Goal: Task Accomplishment & Management: Complete application form

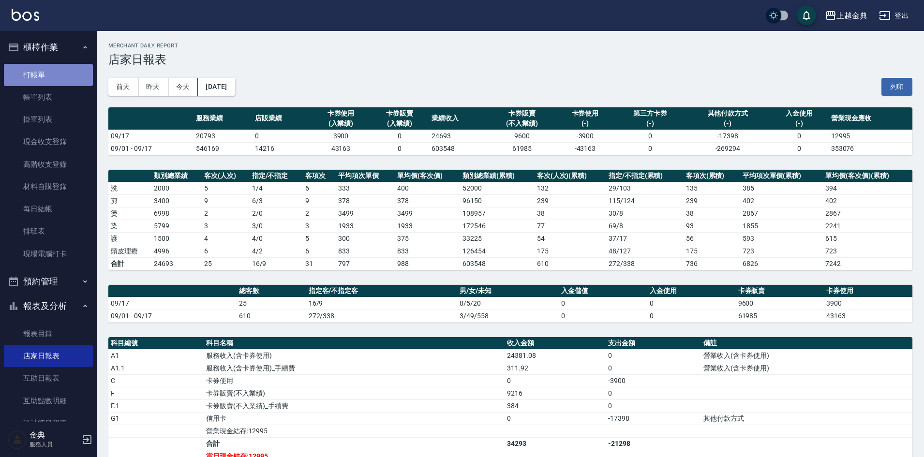
click at [61, 71] on link "打帳單" at bounding box center [48, 75] width 89 height 22
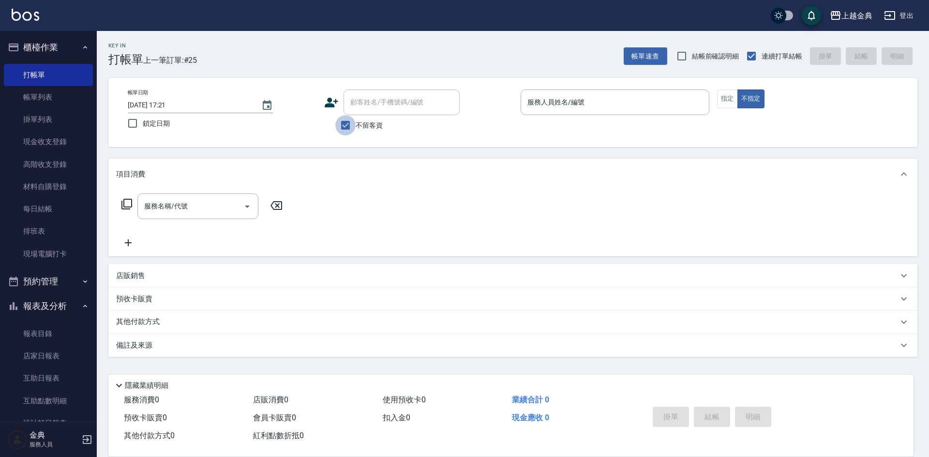
click at [342, 124] on input "不留客資" at bounding box center [345, 125] width 20 height 20
checkbox input "false"
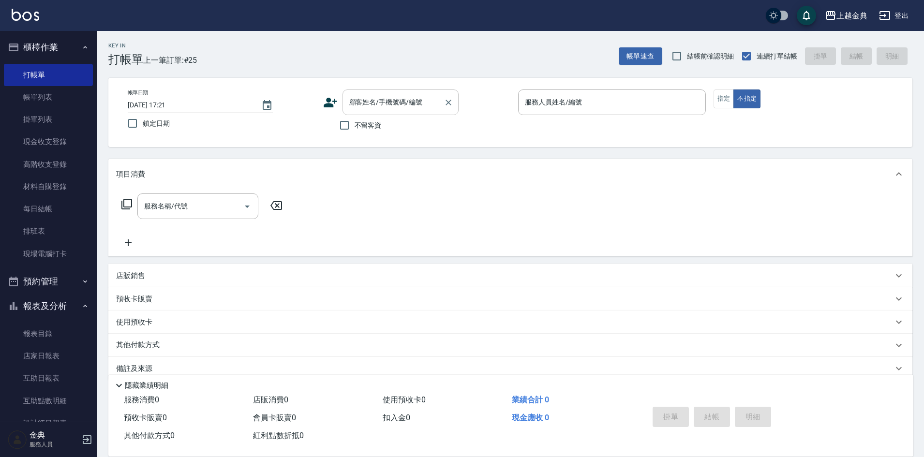
click at [360, 99] on div "顧客姓名/手機號碼/編號 顧客姓名/手機號碼/編號" at bounding box center [401, 103] width 116 height 26
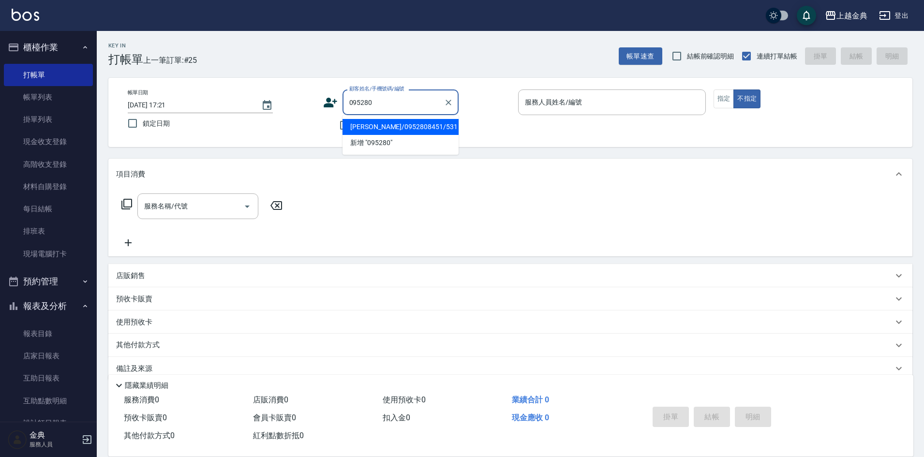
type input "0952808"
click at [449, 98] on icon "Clear" at bounding box center [449, 103] width 10 height 10
click at [645, 98] on input "服務人員姓名/編號" at bounding box center [612, 102] width 179 height 17
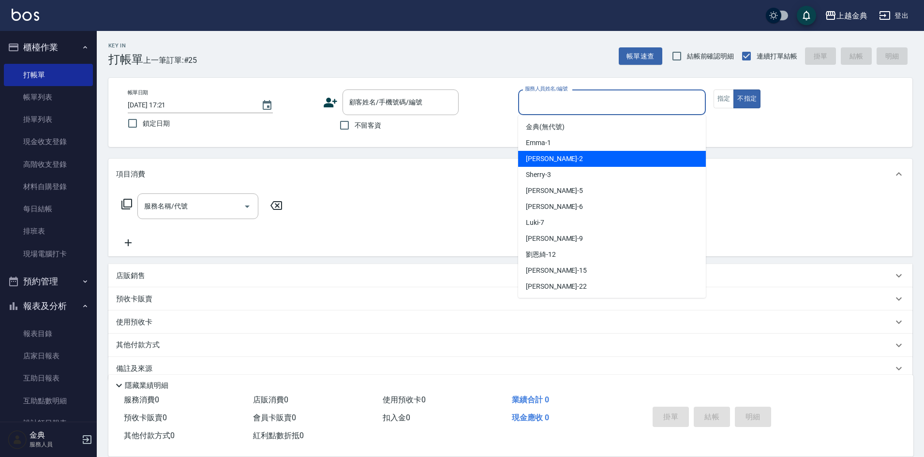
click at [588, 152] on div "Cindy -2" at bounding box center [612, 159] width 188 height 16
type input "Cindy-2"
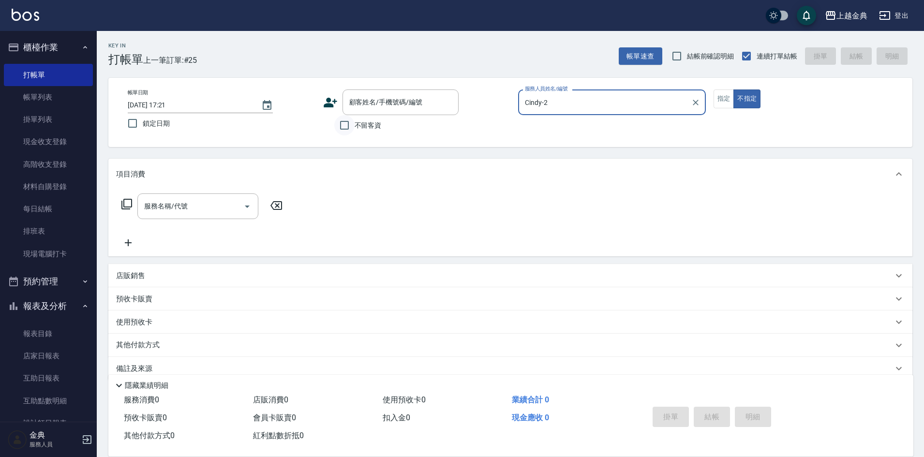
click at [349, 125] on input "不留客資" at bounding box center [344, 125] width 20 height 20
checkbox input "true"
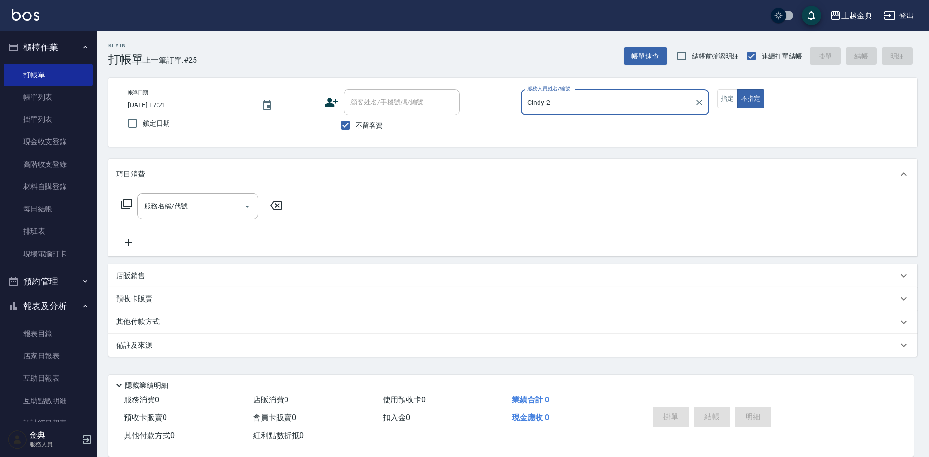
click at [127, 202] on icon at bounding box center [127, 204] width 12 height 12
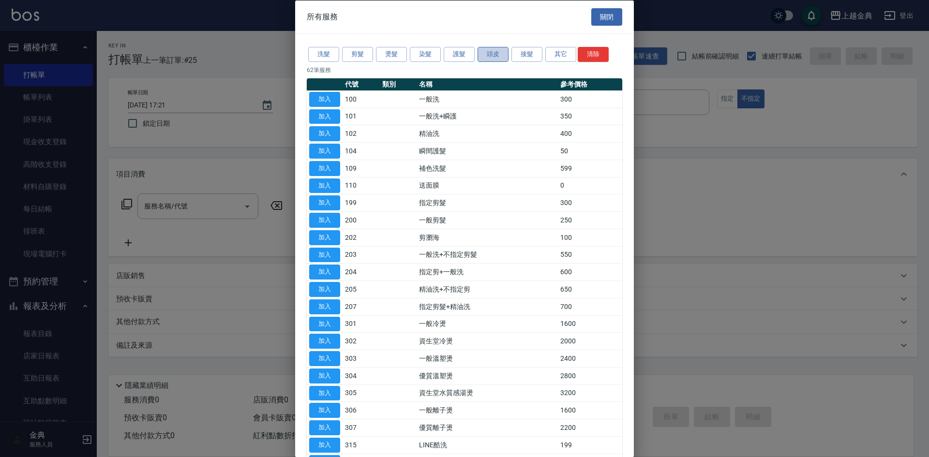
click at [504, 55] on button "頭皮" at bounding box center [493, 54] width 31 height 15
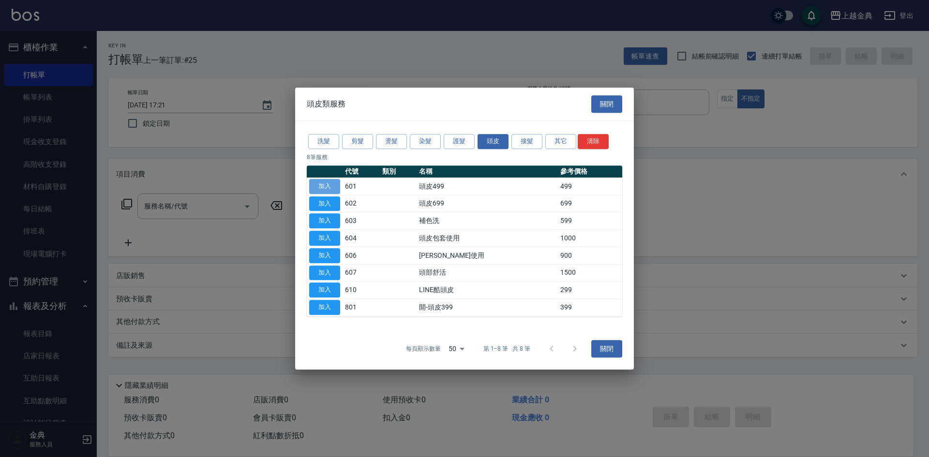
click at [328, 184] on button "加入" at bounding box center [324, 186] width 31 height 15
type input "頭皮499(601)"
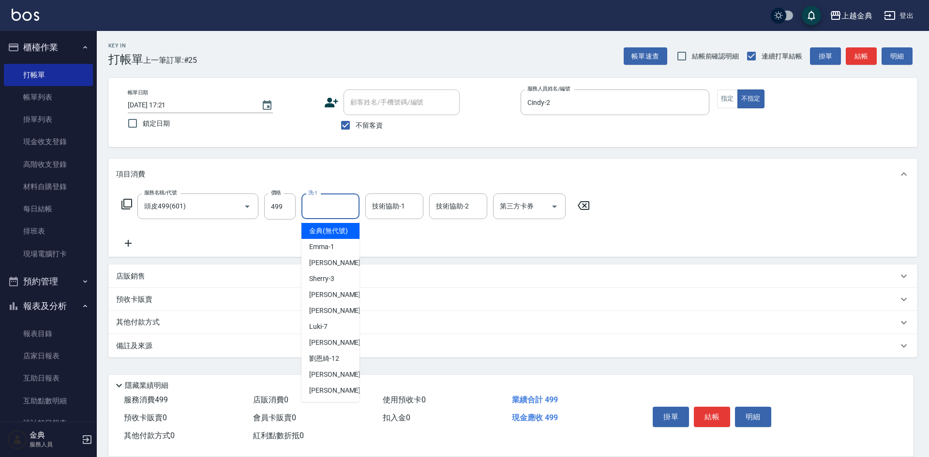
click at [315, 208] on input "洗-1" at bounding box center [330, 206] width 49 height 17
click at [317, 252] on span "Emma -1" at bounding box center [321, 247] width 25 height 10
type input "Emma-1"
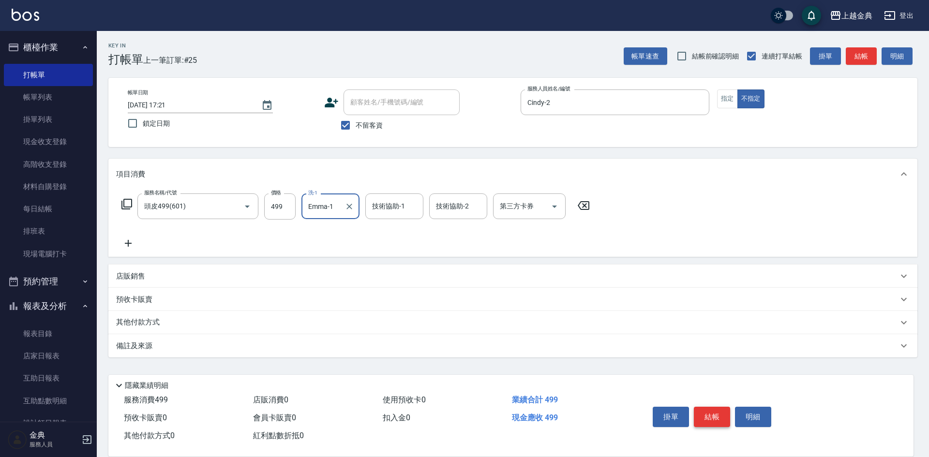
click at [711, 407] on button "結帳" at bounding box center [712, 417] width 36 height 20
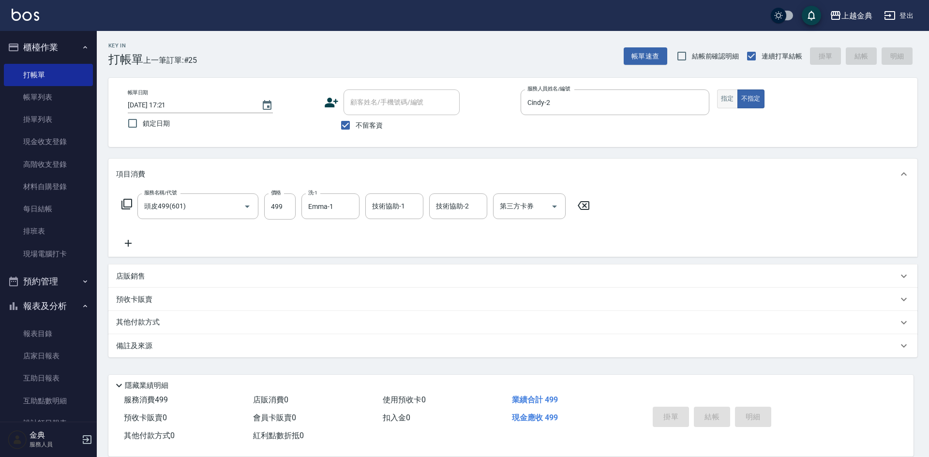
type input "[DATE] 17:22"
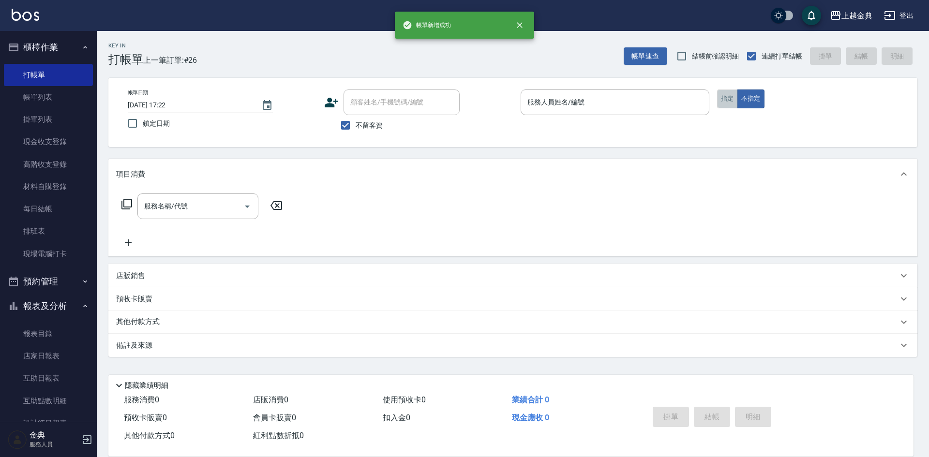
click at [730, 101] on button "指定" at bounding box center [727, 99] width 21 height 19
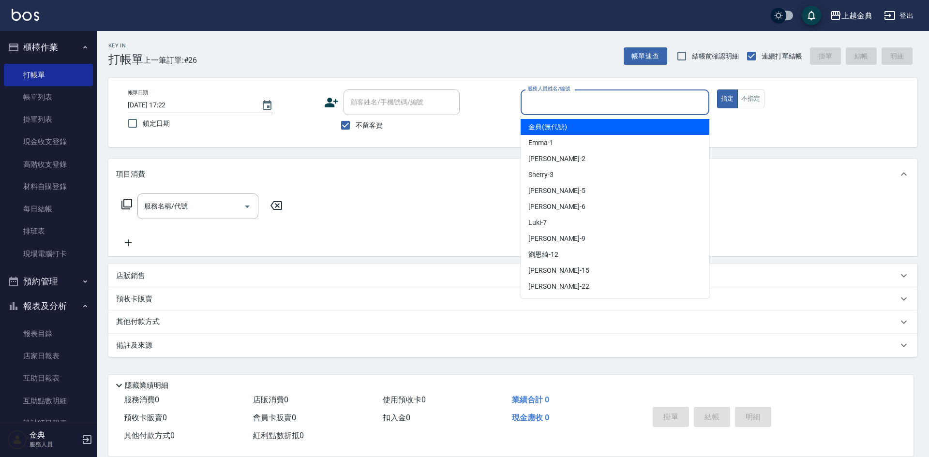
click at [650, 101] on input "服務人員姓名/編號" at bounding box center [615, 102] width 180 height 17
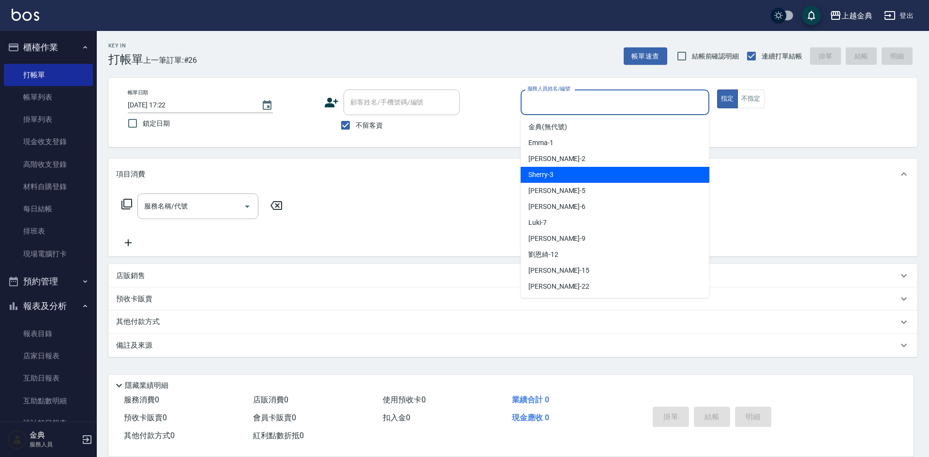
click at [618, 182] on div "Sherry -3" at bounding box center [615, 175] width 189 height 16
type input "Sherry-3"
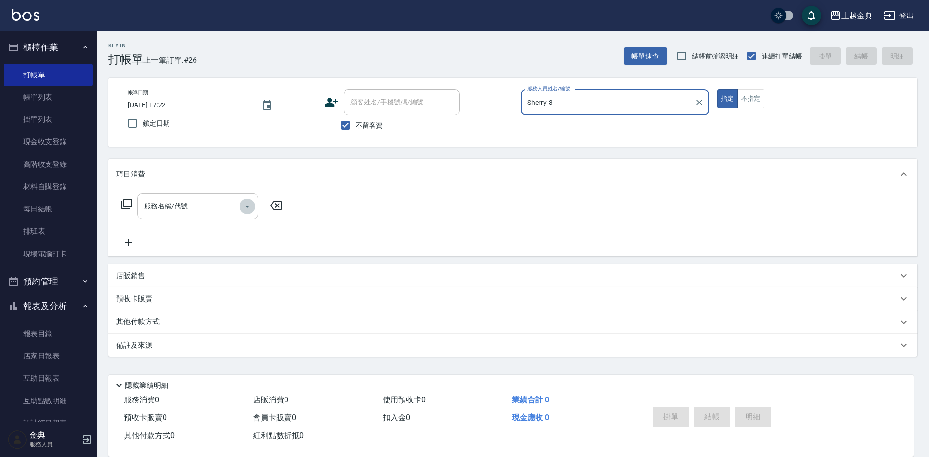
click at [249, 209] on icon "Open" at bounding box center [247, 207] width 12 height 12
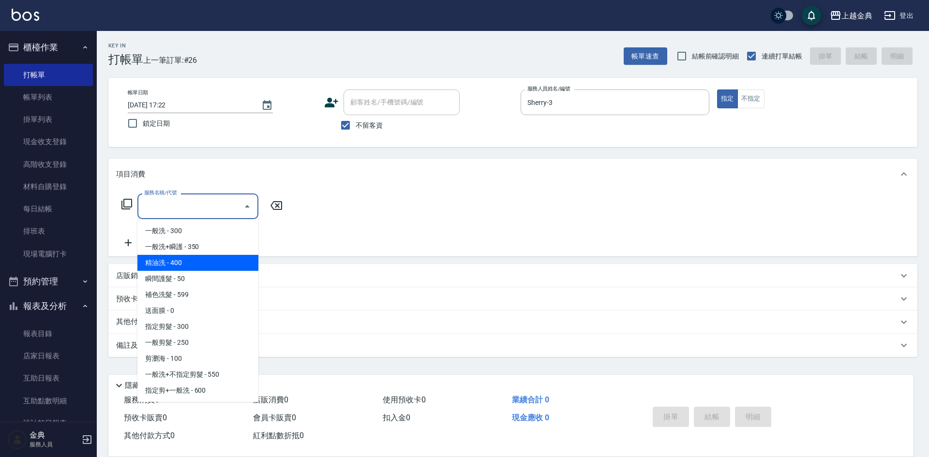
click at [220, 262] on span "精油洗 - 400" at bounding box center [197, 263] width 121 height 16
type input "精油洗(102)"
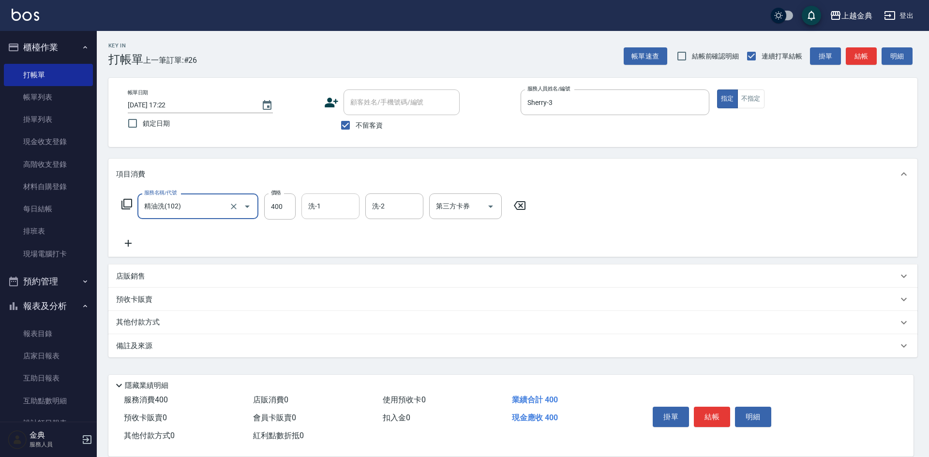
click at [342, 204] on input "洗-1" at bounding box center [330, 206] width 49 height 17
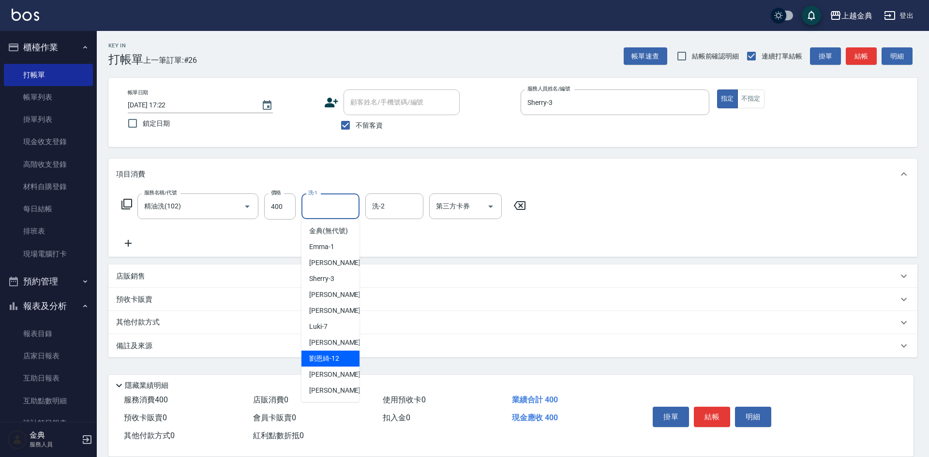
click at [330, 364] on span "[PERSON_NAME]12" at bounding box center [324, 359] width 30 height 10
type input "[PERSON_NAME]-12"
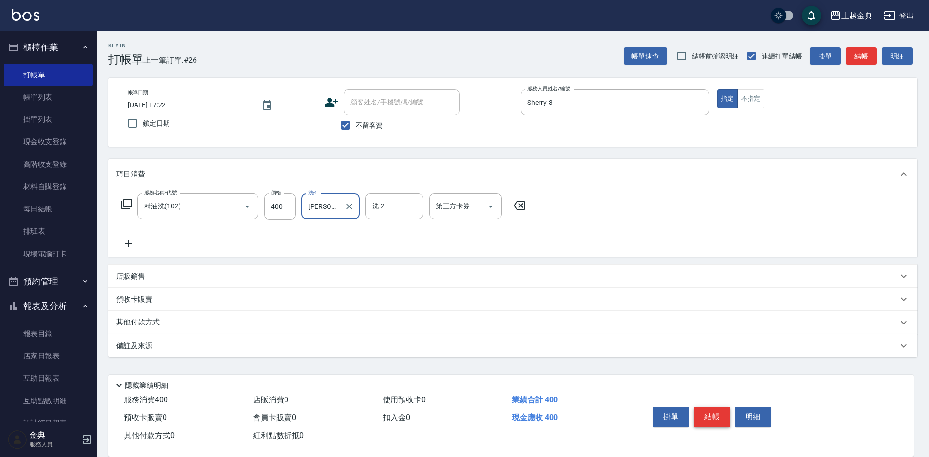
click at [715, 416] on button "結帳" at bounding box center [712, 417] width 36 height 20
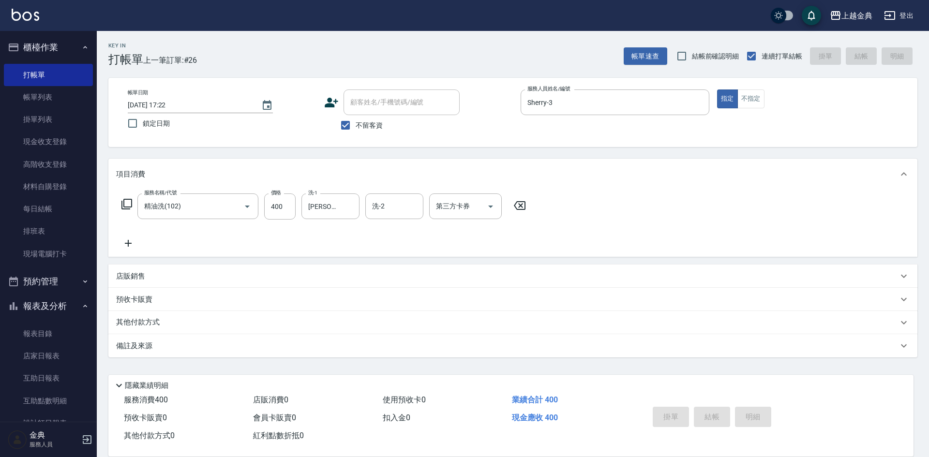
type input "[DATE] 17:23"
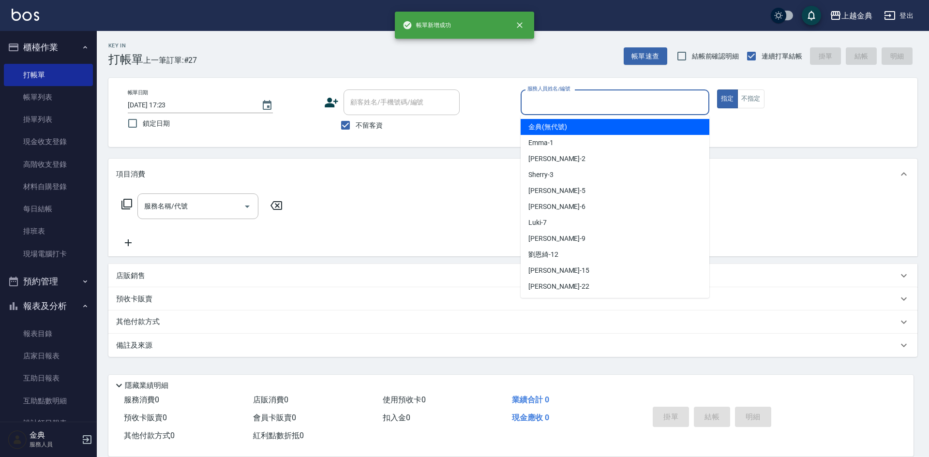
click at [588, 96] on input "服務人員姓名/編號" at bounding box center [615, 102] width 180 height 17
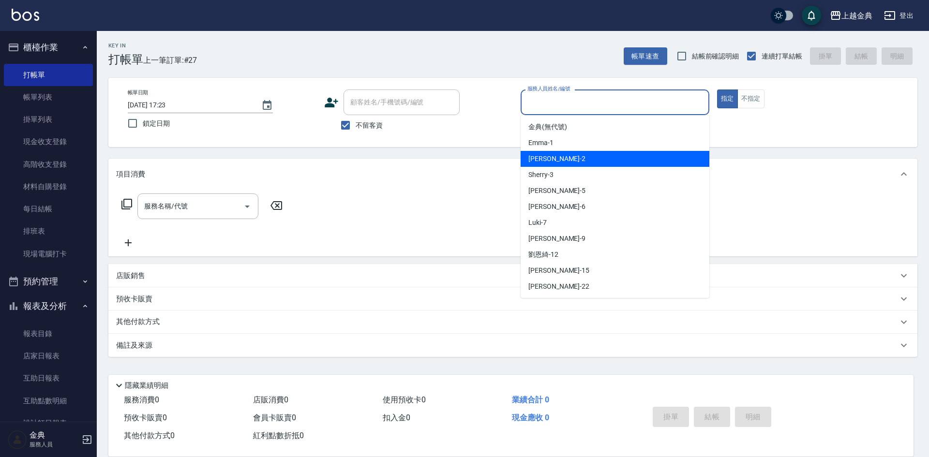
click at [572, 153] on div "Cindy -2" at bounding box center [615, 159] width 189 height 16
type input "Cindy-2"
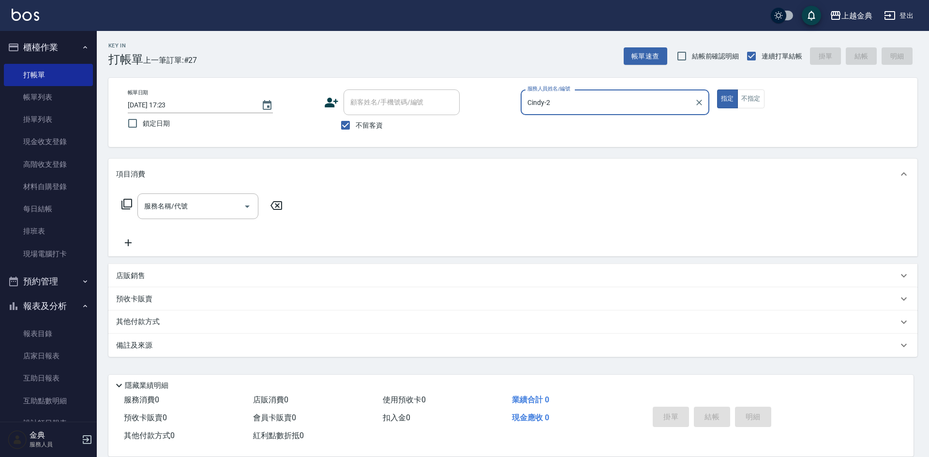
click at [131, 204] on icon at bounding box center [127, 204] width 12 height 12
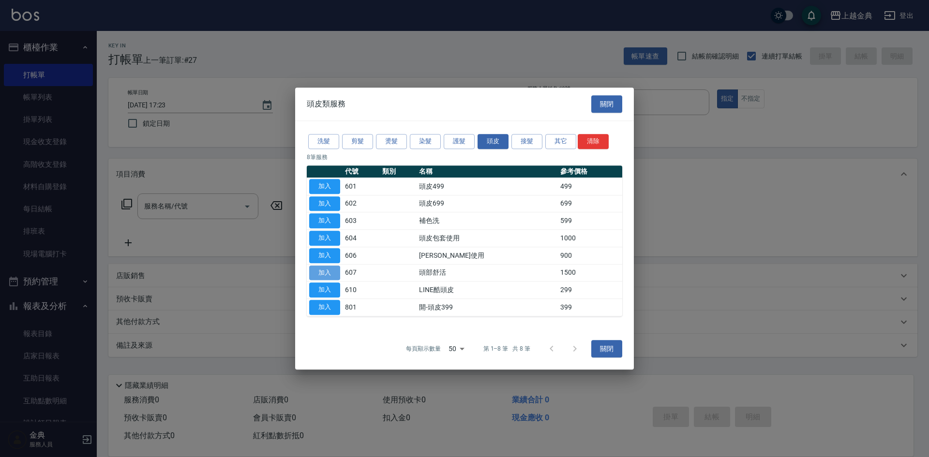
click at [324, 274] on button "加入" at bounding box center [324, 273] width 31 height 15
type input "頭部舒活(607)"
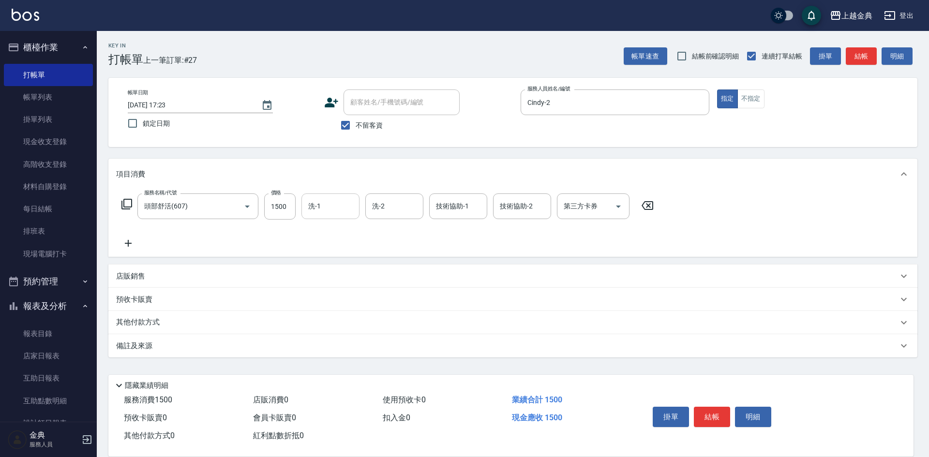
click at [334, 205] on input "洗-1" at bounding box center [330, 206] width 49 height 17
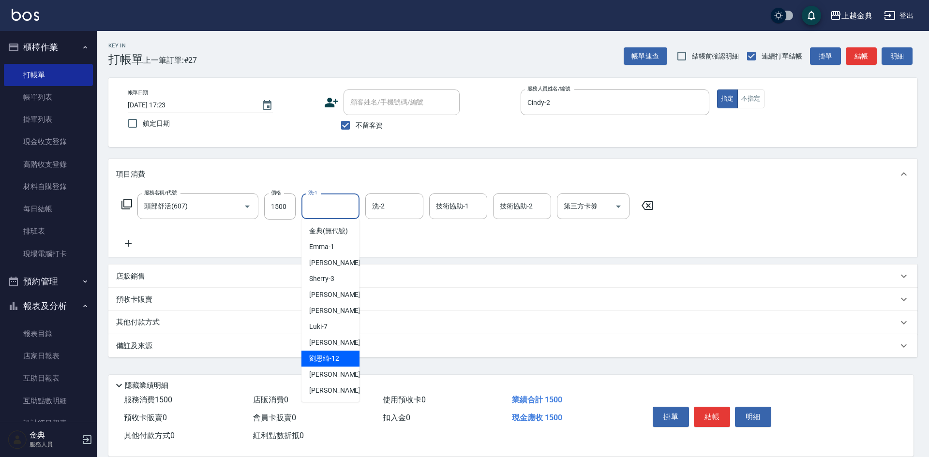
click at [344, 367] on div "[PERSON_NAME]12" at bounding box center [330, 359] width 58 height 16
type input "[PERSON_NAME]-12"
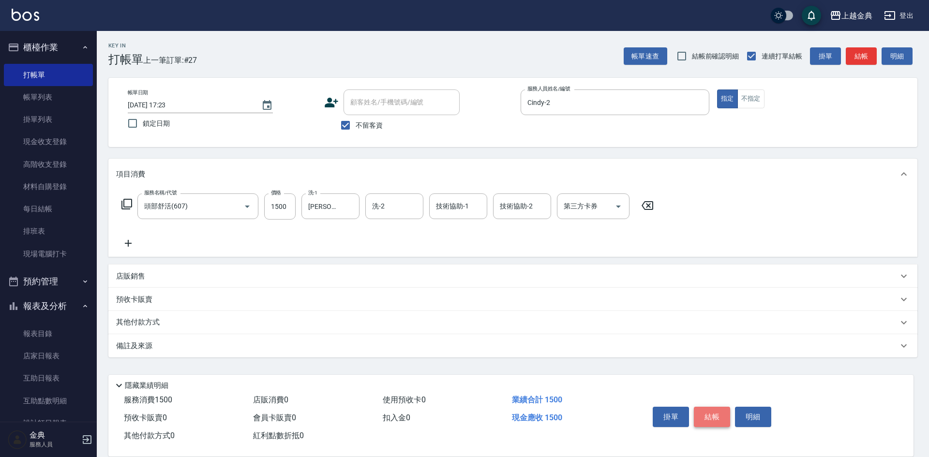
click at [710, 414] on button "結帳" at bounding box center [712, 417] width 36 height 20
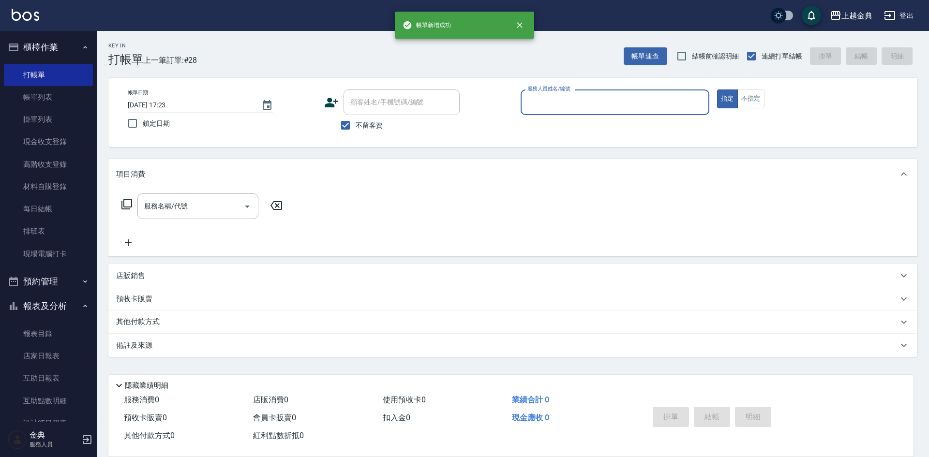
click at [636, 99] on input "服務人員姓名/編號" at bounding box center [615, 102] width 180 height 17
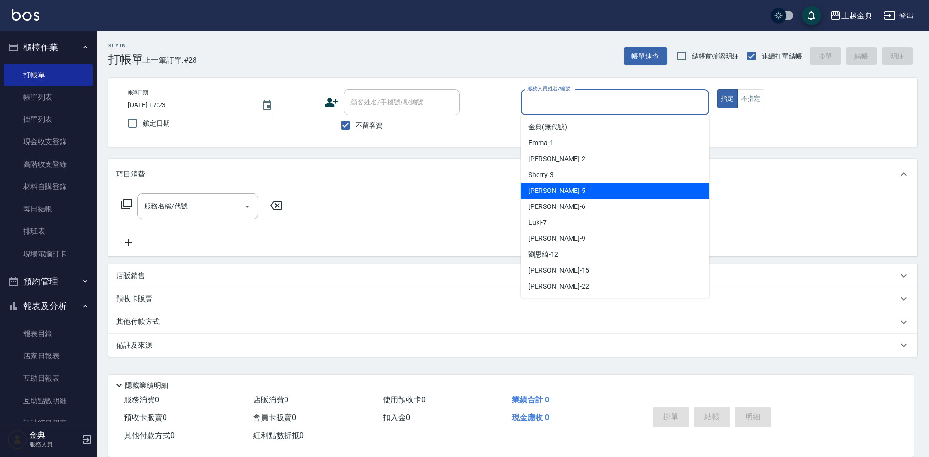
click at [602, 190] on div "[PERSON_NAME] -5" at bounding box center [615, 191] width 189 height 16
type input "[PERSON_NAME]-5"
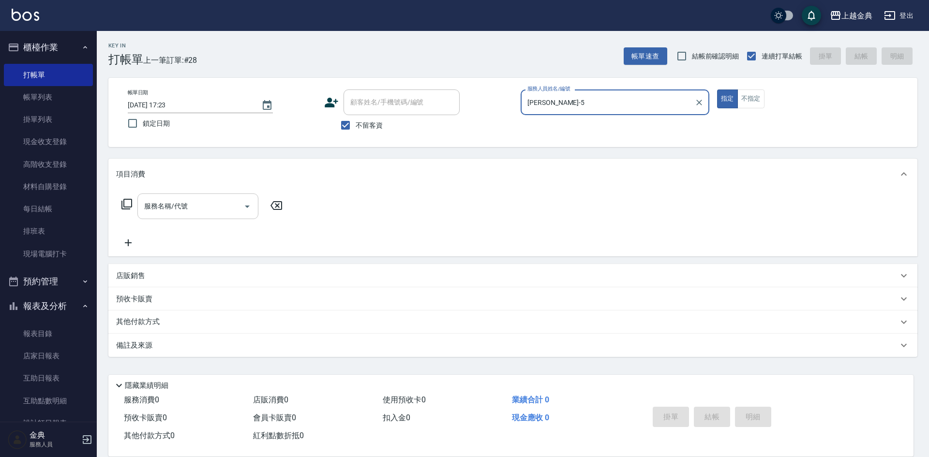
click at [242, 209] on icon "Open" at bounding box center [247, 207] width 12 height 12
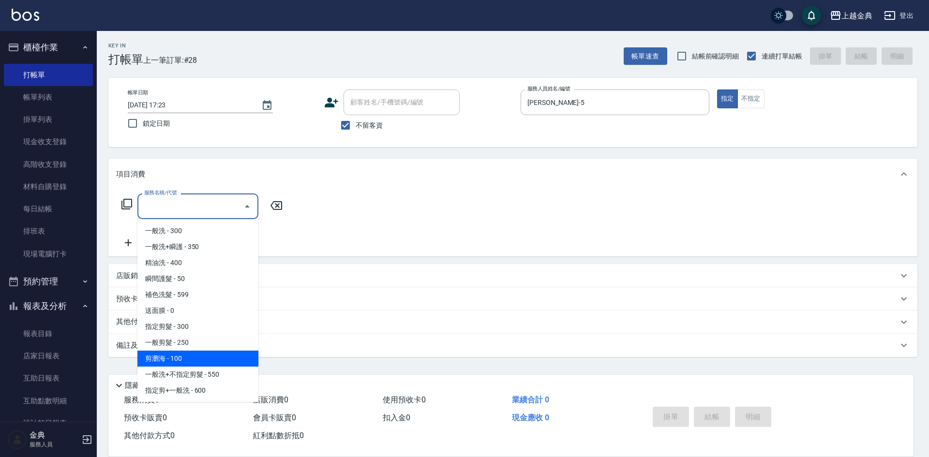
click at [208, 359] on span "剪瀏海 - 100" at bounding box center [197, 359] width 121 height 16
type input "剪瀏海(202)"
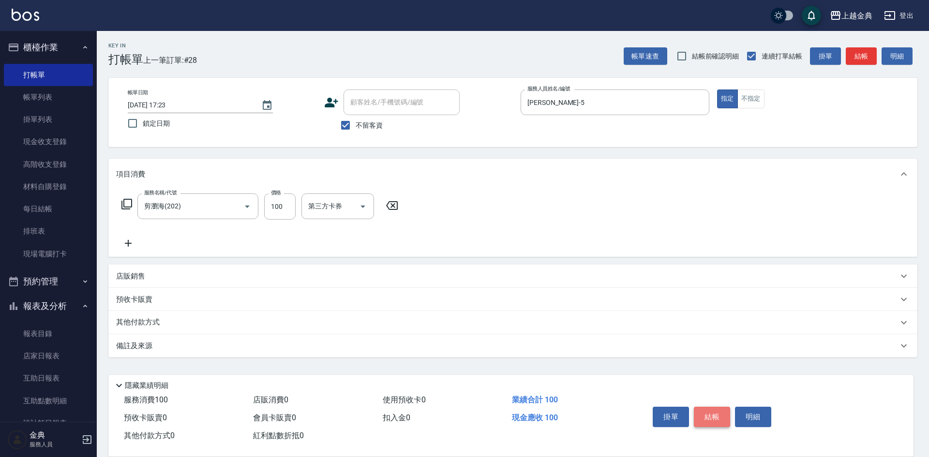
click at [720, 414] on button "結帳" at bounding box center [712, 417] width 36 height 20
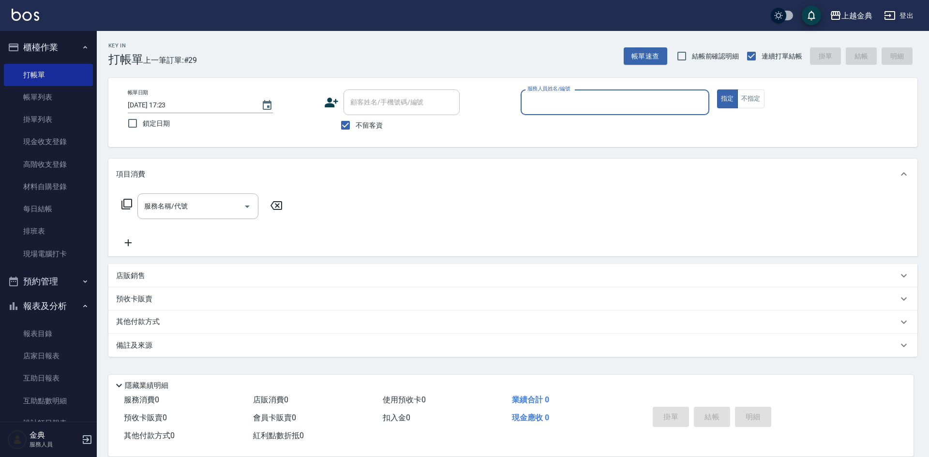
click at [334, 98] on icon at bounding box center [331, 102] width 15 height 15
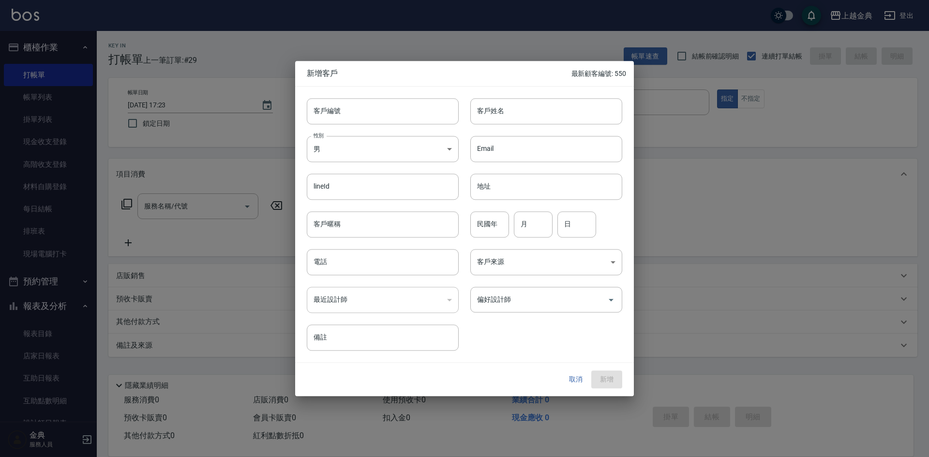
click at [608, 381] on div "取消 新增" at bounding box center [591, 380] width 62 height 18
drag, startPoint x: 606, startPoint y: 80, endPoint x: 667, endPoint y: 96, distance: 63.4
click at [608, 80] on div "新增客戶 最新顧客編號: 550" at bounding box center [464, 73] width 339 height 25
click at [710, 189] on div at bounding box center [464, 228] width 929 height 457
click at [572, 379] on button "取消" at bounding box center [575, 380] width 31 height 18
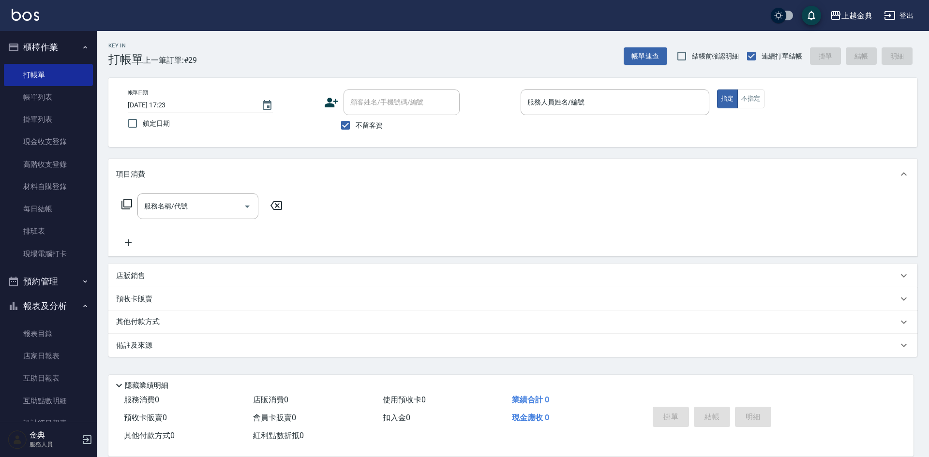
click at [337, 100] on icon at bounding box center [331, 102] width 15 height 15
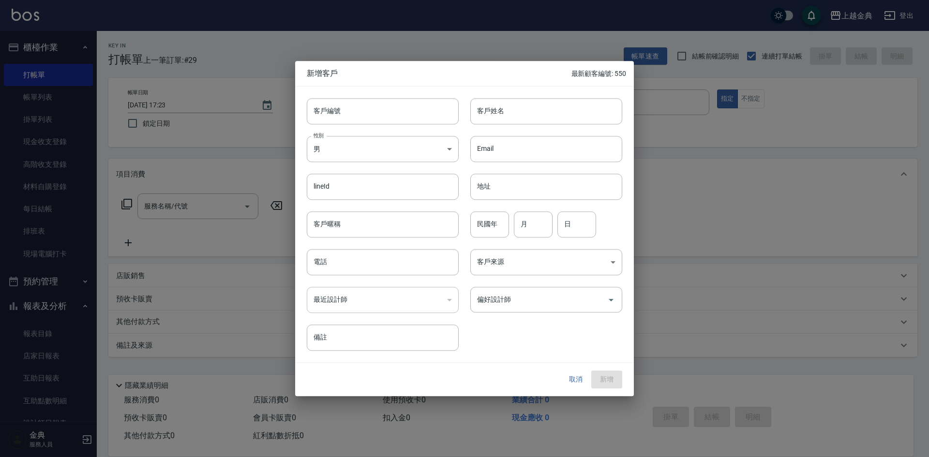
click at [328, 74] on span "新增客戶" at bounding box center [439, 74] width 265 height 10
click at [310, 74] on span "新增客戶" at bounding box center [439, 74] width 265 height 10
click at [611, 372] on div "取消 新增" at bounding box center [591, 380] width 62 height 18
click at [620, 73] on p "最新顧客編號: 550" at bounding box center [598, 74] width 55 height 10
click at [714, 301] on div at bounding box center [464, 228] width 929 height 457
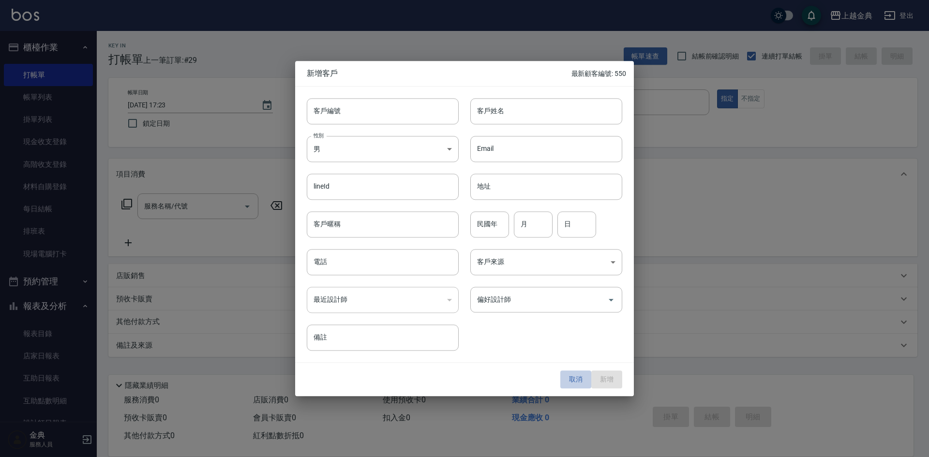
click at [575, 379] on button "取消" at bounding box center [575, 380] width 31 height 18
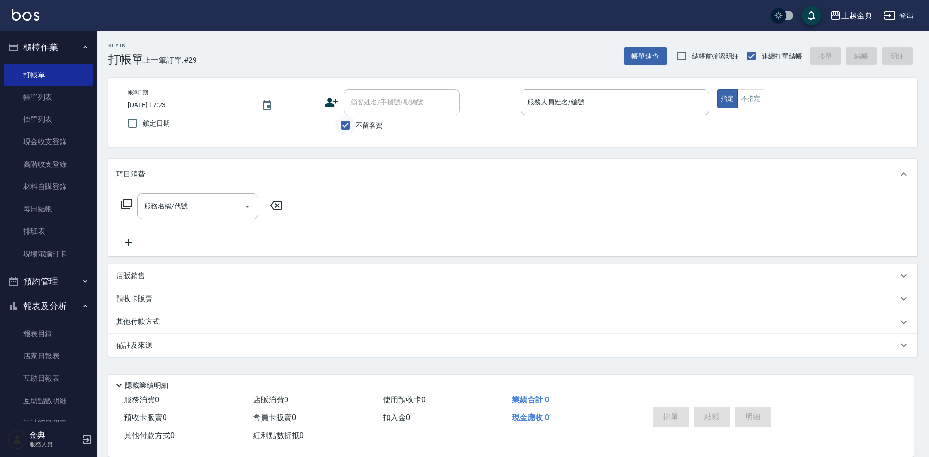
drag, startPoint x: 341, startPoint y: 127, endPoint x: 345, endPoint y: 126, distance: 4.9
click at [341, 128] on input "不留客資" at bounding box center [345, 125] width 20 height 20
checkbox input "false"
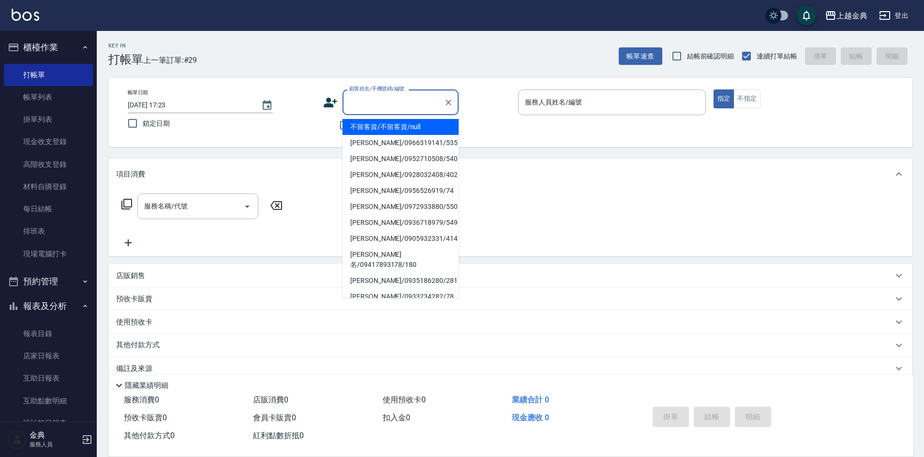
click at [360, 111] on input "顧客姓名/手機號碼/編號" at bounding box center [393, 102] width 93 height 17
click at [364, 103] on input "顧客姓名/手機號碼/編號" at bounding box center [393, 102] width 93 height 17
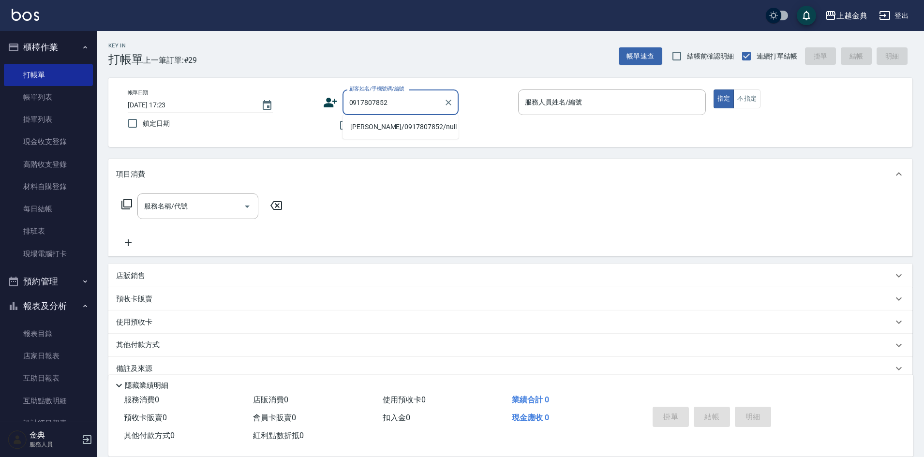
click at [408, 127] on li "[PERSON_NAME]/0917807852/null" at bounding box center [401, 127] width 116 height 16
type input "[PERSON_NAME]/0917807852/null"
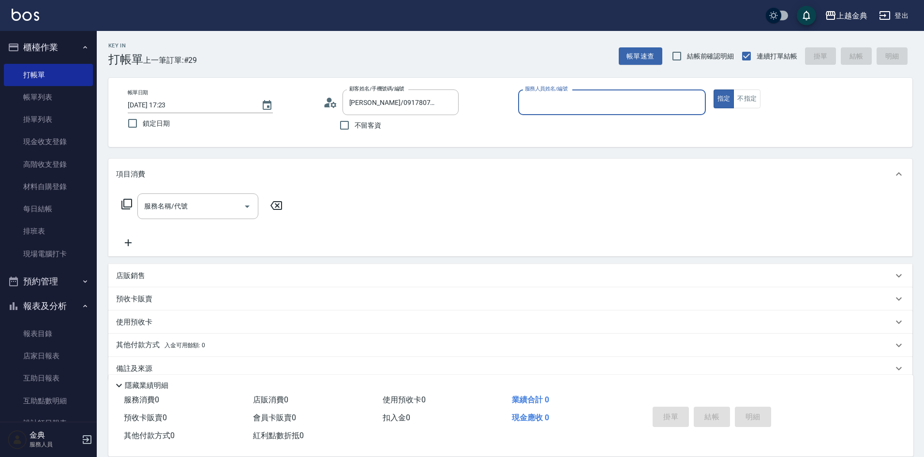
click at [335, 106] on icon at bounding box center [333, 105] width 6 height 6
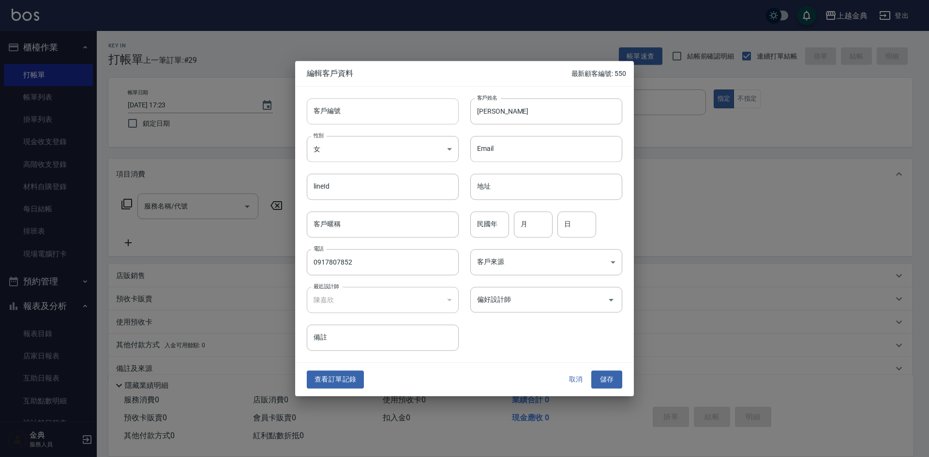
click at [355, 113] on input "客戶編號" at bounding box center [383, 111] width 152 height 26
type input "551"
click at [607, 378] on button "儲存" at bounding box center [606, 380] width 31 height 18
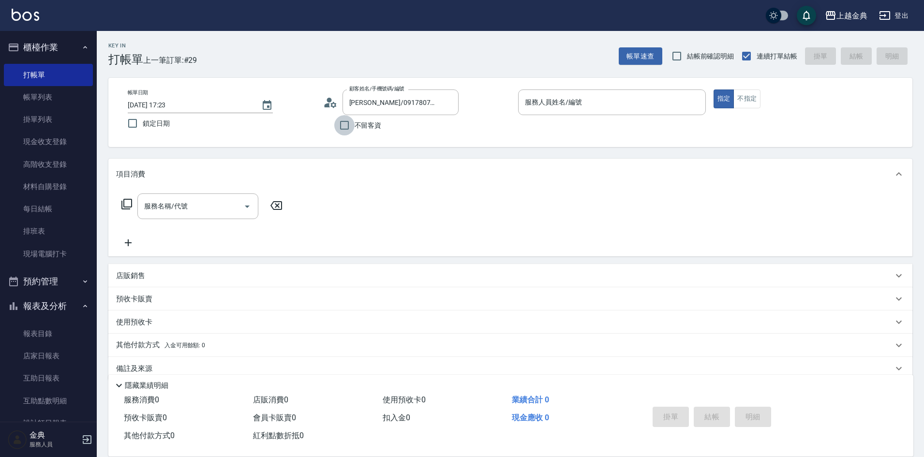
click at [344, 122] on input "不留客資" at bounding box center [344, 125] width 20 height 20
checkbox input "true"
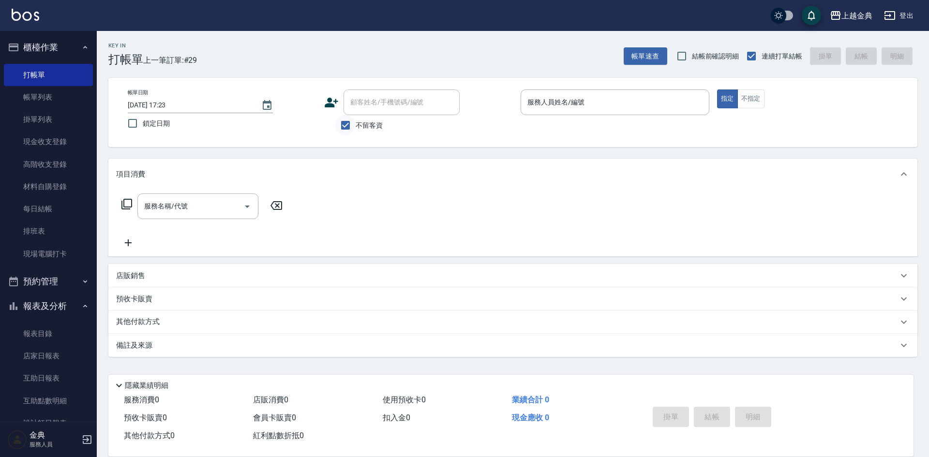
click at [348, 128] on input "不留客資" at bounding box center [345, 125] width 20 height 20
checkbox input "false"
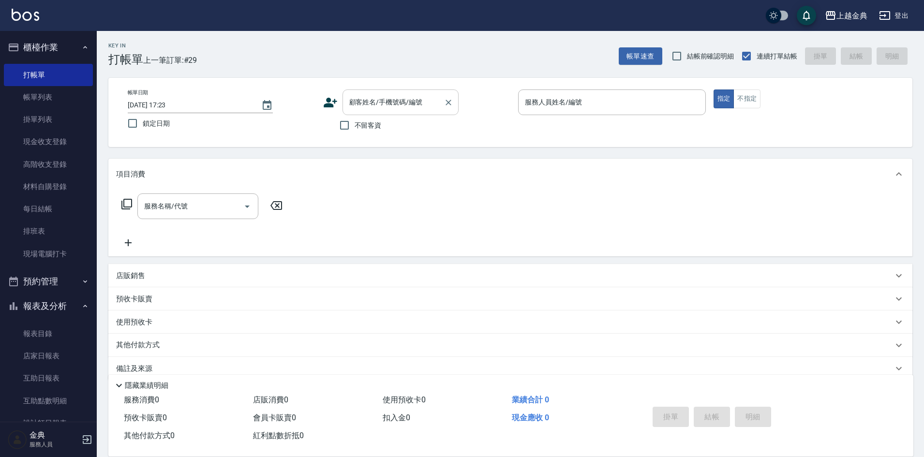
click at [358, 103] on input "顧客姓名/手機號碼/編號" at bounding box center [393, 102] width 93 height 17
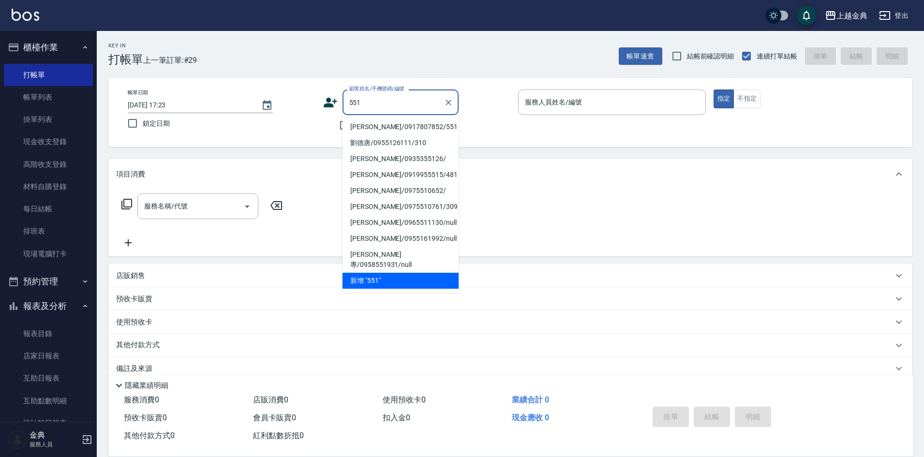
type input "551"
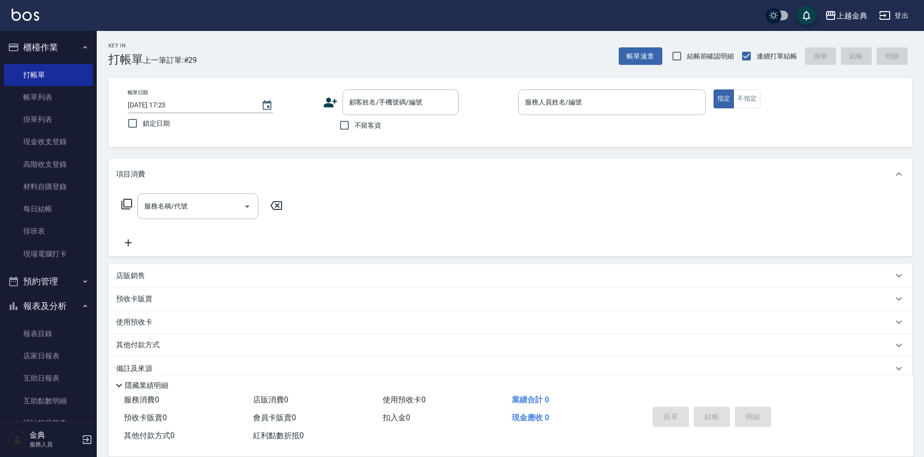
click at [603, 240] on div "服務名稱/代號 服務名稱/代號" at bounding box center [510, 223] width 804 height 67
click at [408, 93] on div "顧客姓名/手機號碼/編號" at bounding box center [401, 103] width 116 height 26
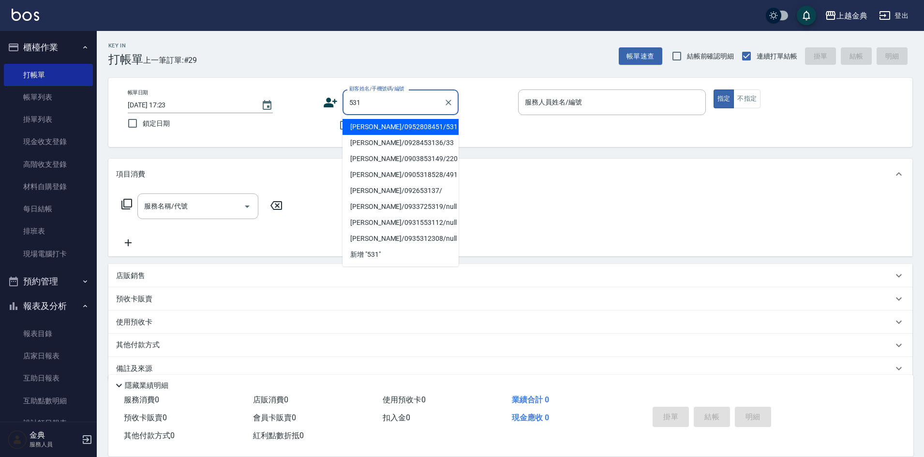
click at [422, 129] on li "[PERSON_NAME]/0952808451/531" at bounding box center [401, 127] width 116 height 16
type input "[PERSON_NAME]/0952808451/531"
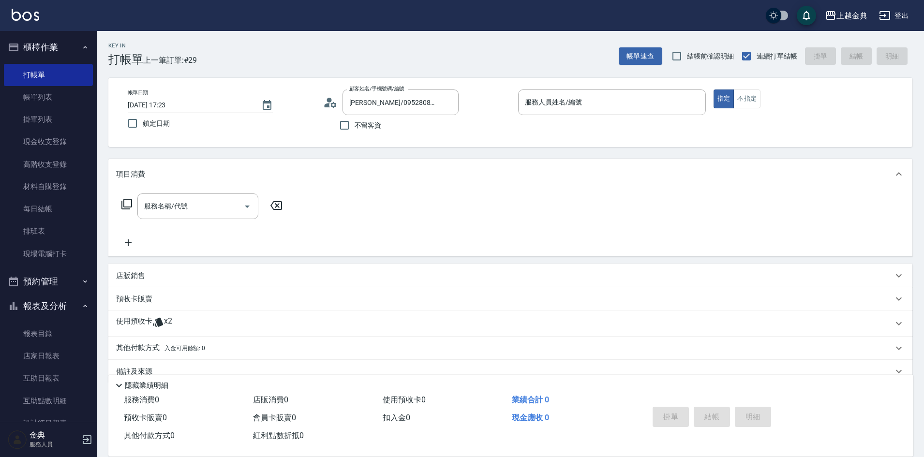
click at [335, 107] on icon at bounding box center [330, 102] width 15 height 15
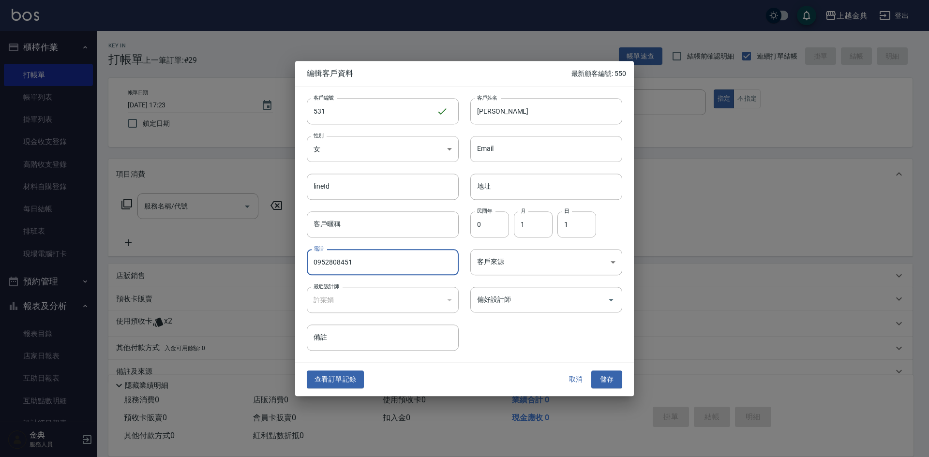
click at [370, 263] on input "0952808451" at bounding box center [383, 262] width 152 height 26
type input "0952808457"
click at [613, 381] on button "儲存" at bounding box center [606, 380] width 31 height 18
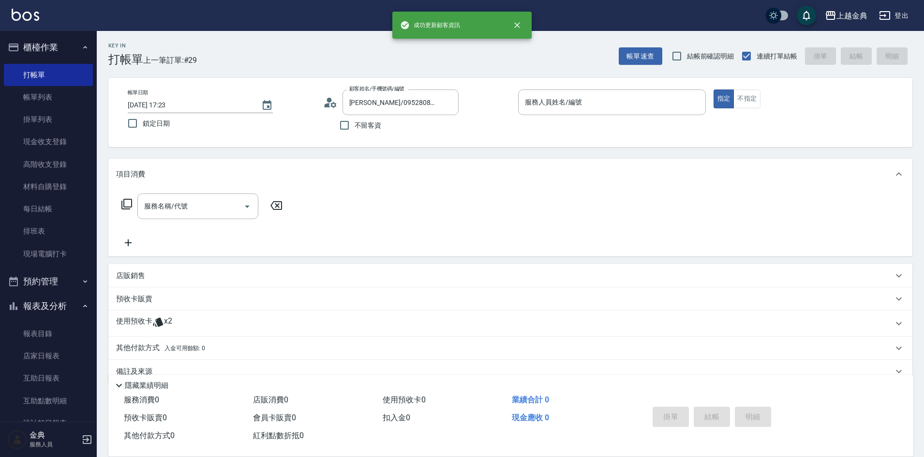
click at [490, 218] on div "服務名稱/代號 服務名稱/代號" at bounding box center [510, 223] width 804 height 67
click at [343, 124] on input "不留客資" at bounding box center [344, 125] width 20 height 20
checkbox input "true"
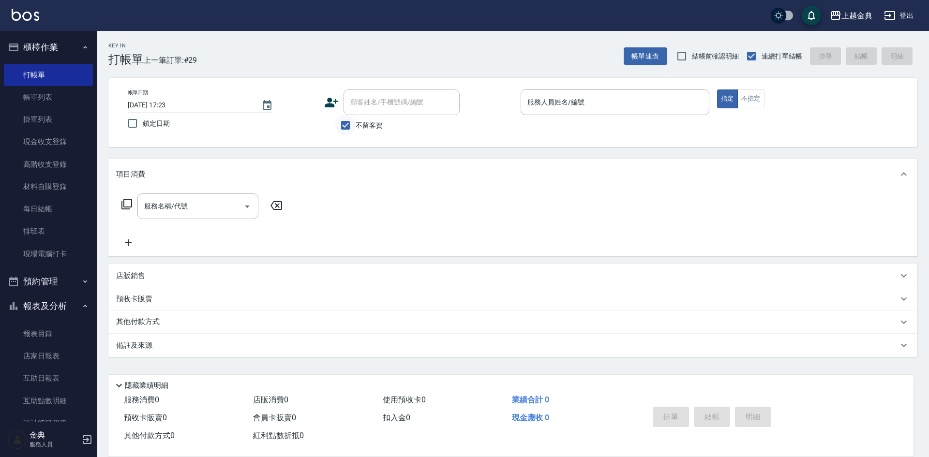
click at [347, 124] on input "不留客資" at bounding box center [345, 125] width 20 height 20
checkbox input "false"
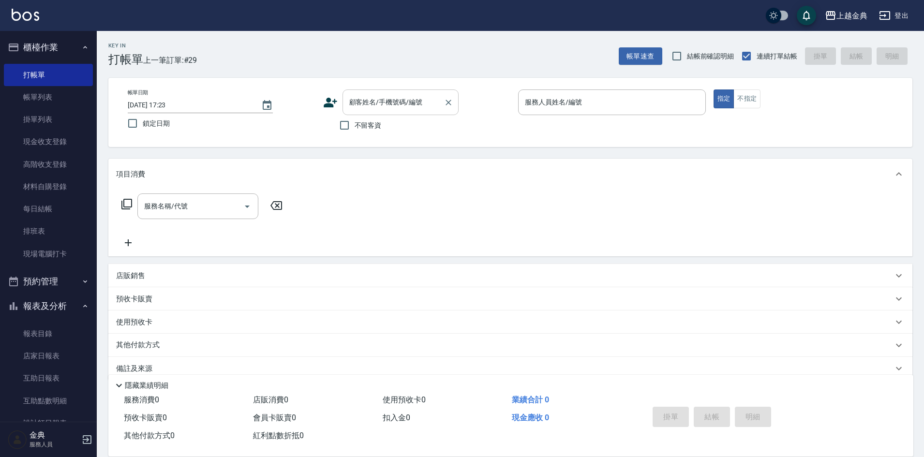
click at [410, 98] on input "顧客姓名/手機號碼/編號" at bounding box center [393, 102] width 93 height 17
drag, startPoint x: 568, startPoint y: 226, endPoint x: 583, endPoint y: 200, distance: 30.5
click at [578, 214] on div "服務名稱/代號 服務名稱/代號" at bounding box center [510, 223] width 804 height 67
